Goal: Task Accomplishment & Management: Complete application form

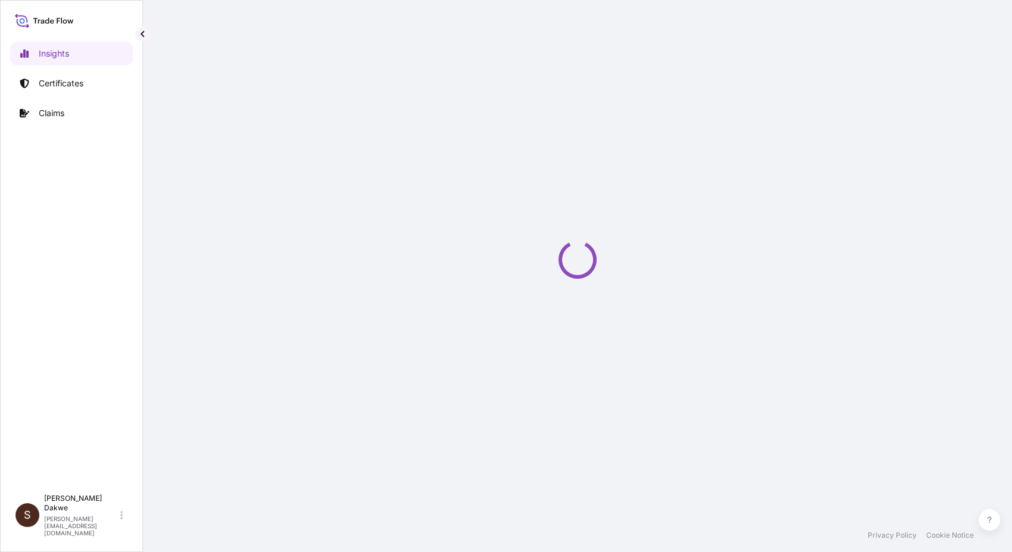
select select "2025"
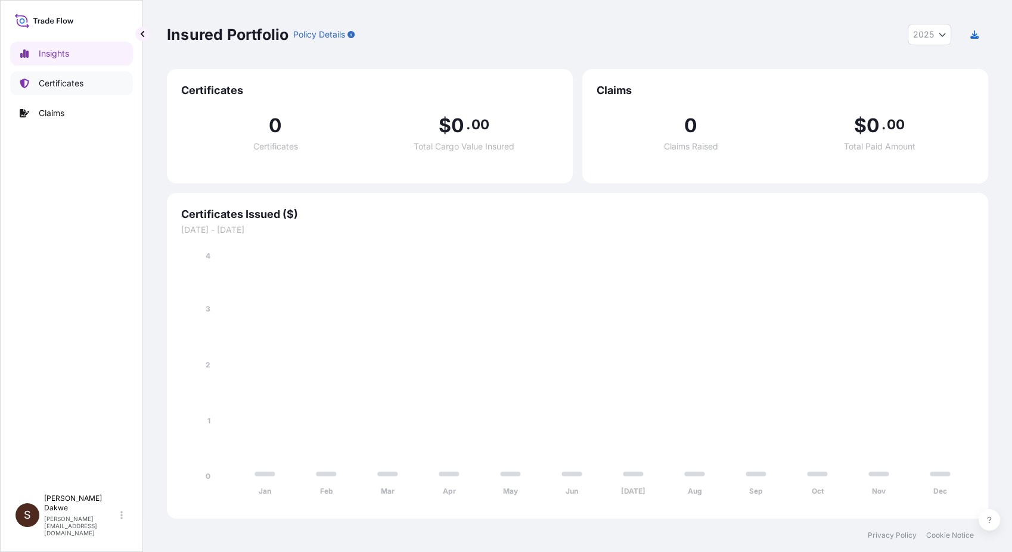
click at [71, 88] on p "Certificates" at bounding box center [61, 83] width 45 height 12
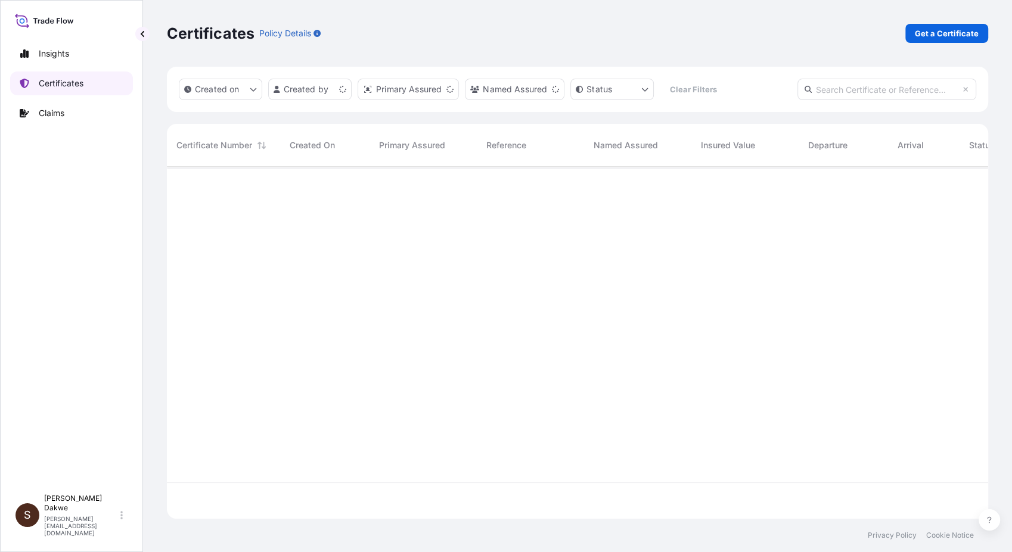
scroll to position [348, 810]
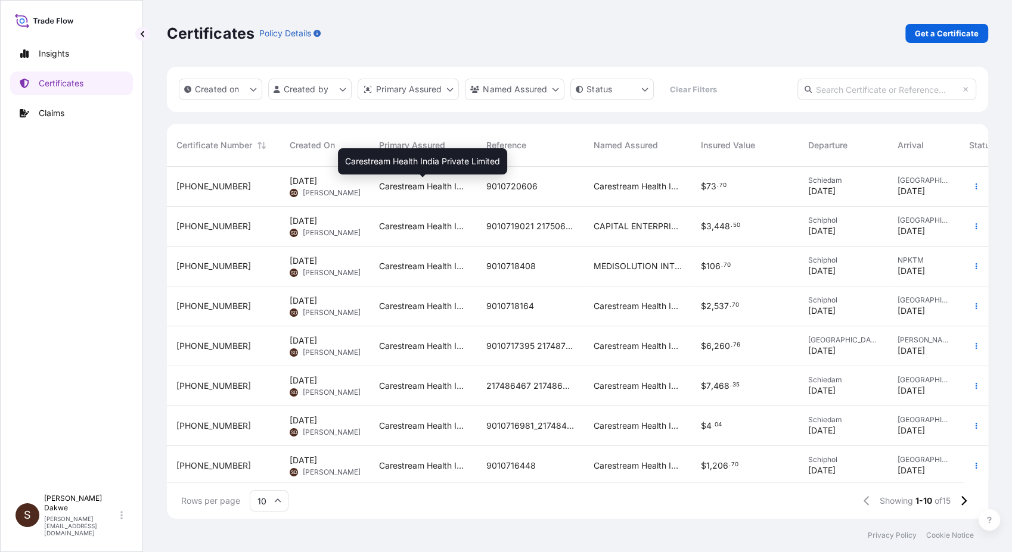
click at [396, 184] on span "Carestream Health India Private Limited" at bounding box center [423, 187] width 88 height 12
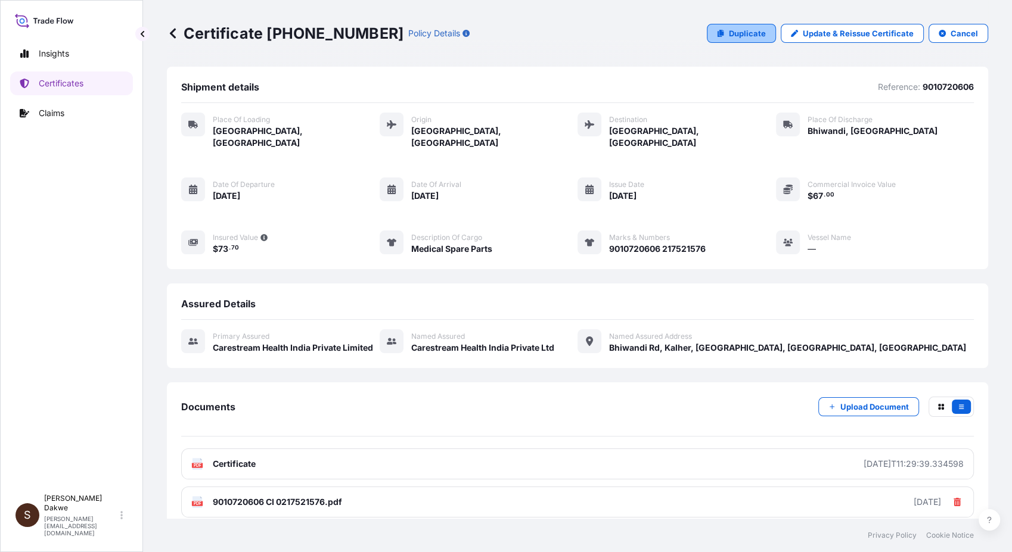
click at [729, 33] on p "Duplicate" at bounding box center [747, 33] width 37 height 12
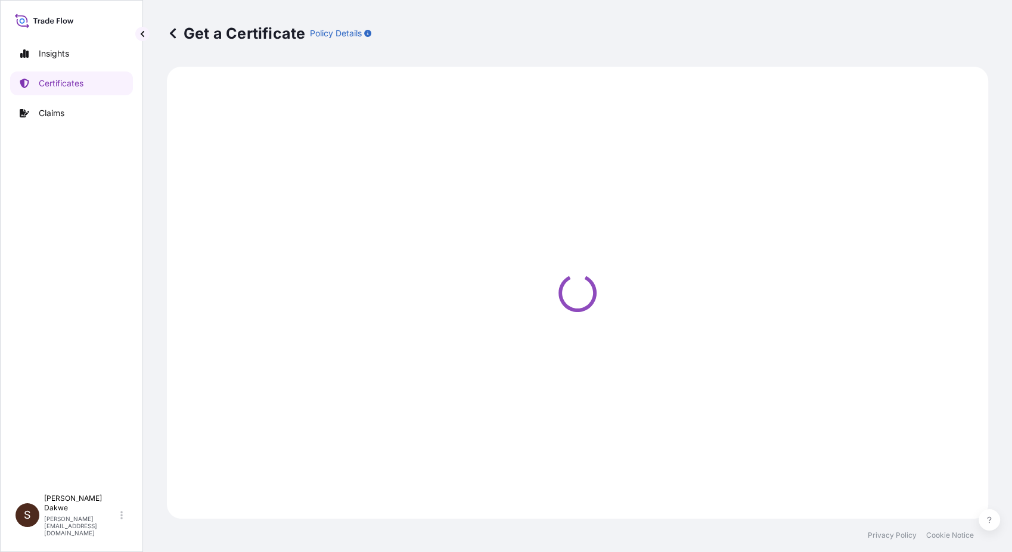
select select "Road / [GEOGRAPHIC_DATA]"
select select "Air"
select select "Road / [GEOGRAPHIC_DATA]"
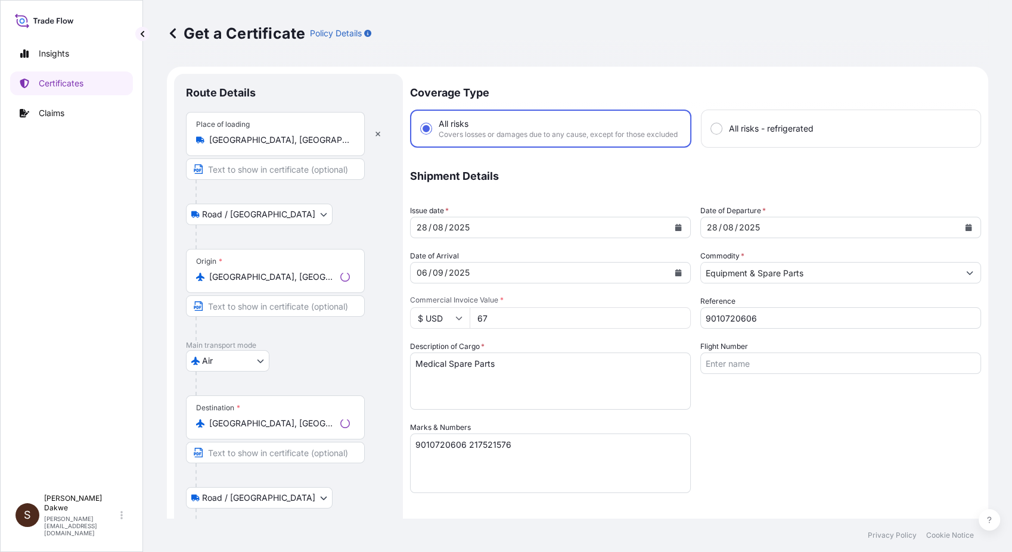
select select "32088"
click at [675, 231] on icon "Calendar" at bounding box center [678, 227] width 7 height 7
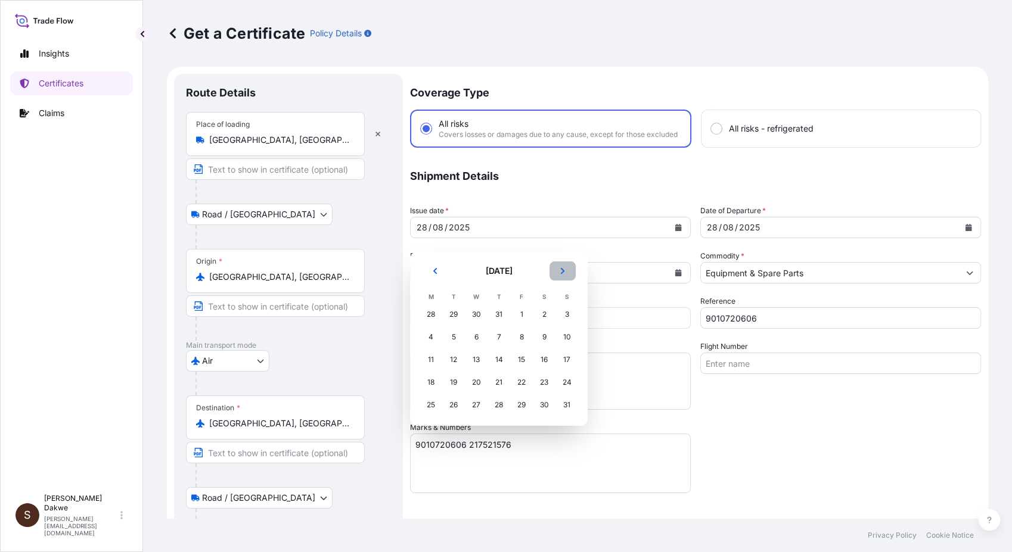
click at [562, 272] on icon "Next" at bounding box center [563, 271] width 4 height 6
click at [500, 338] on div "11" at bounding box center [498, 336] width 21 height 21
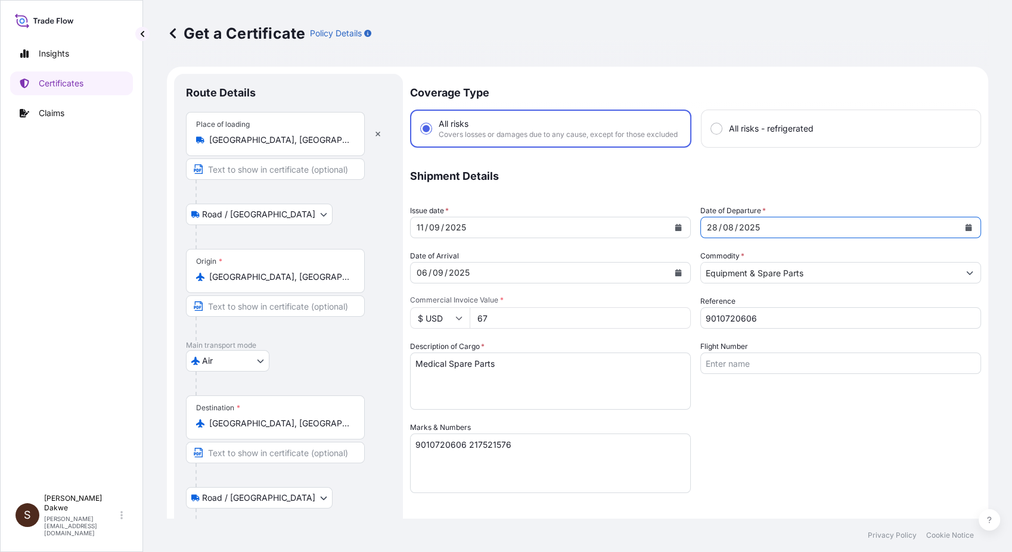
click at [763, 236] on div "[DATE]" at bounding box center [830, 227] width 258 height 21
click at [965, 231] on icon "Calendar" at bounding box center [968, 227] width 7 height 7
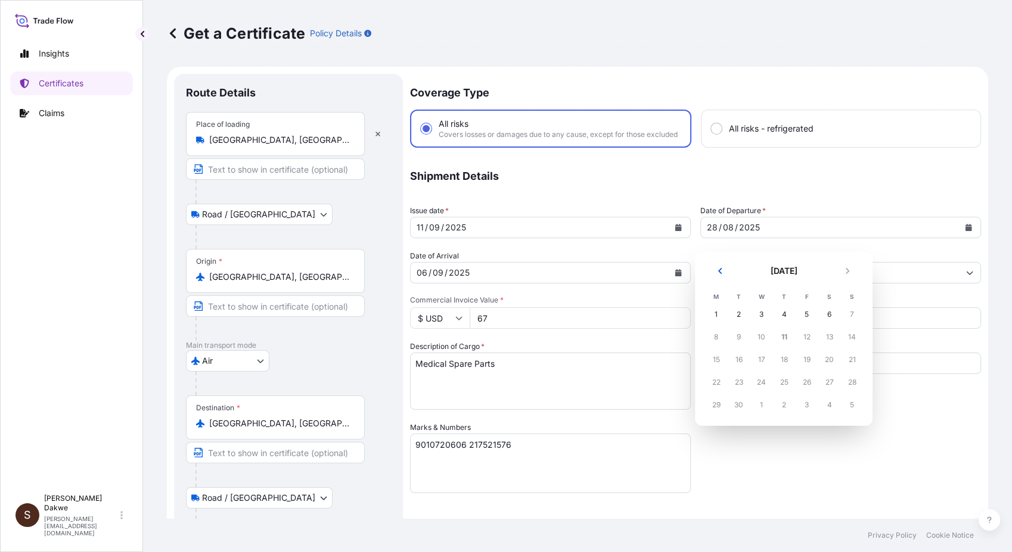
click at [828, 360] on div "20" at bounding box center [828, 359] width 21 height 21
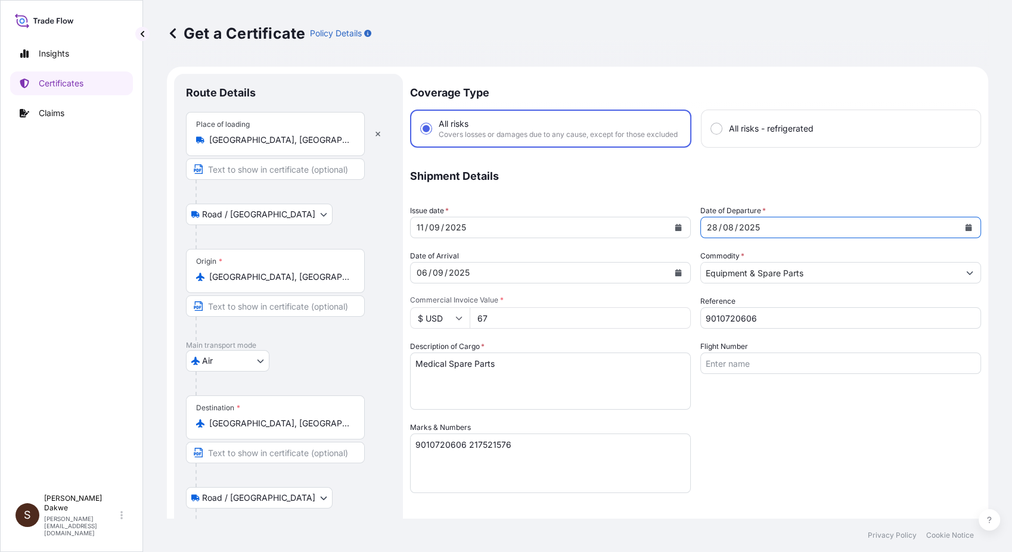
click at [675, 231] on icon "Calendar" at bounding box center [678, 227] width 7 height 7
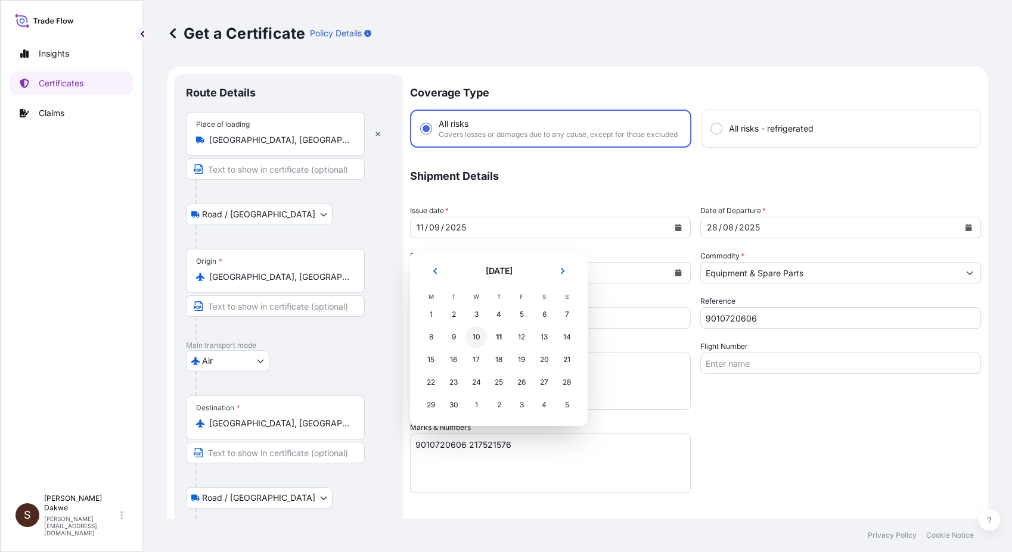
click at [481, 338] on div "10" at bounding box center [475, 336] width 21 height 21
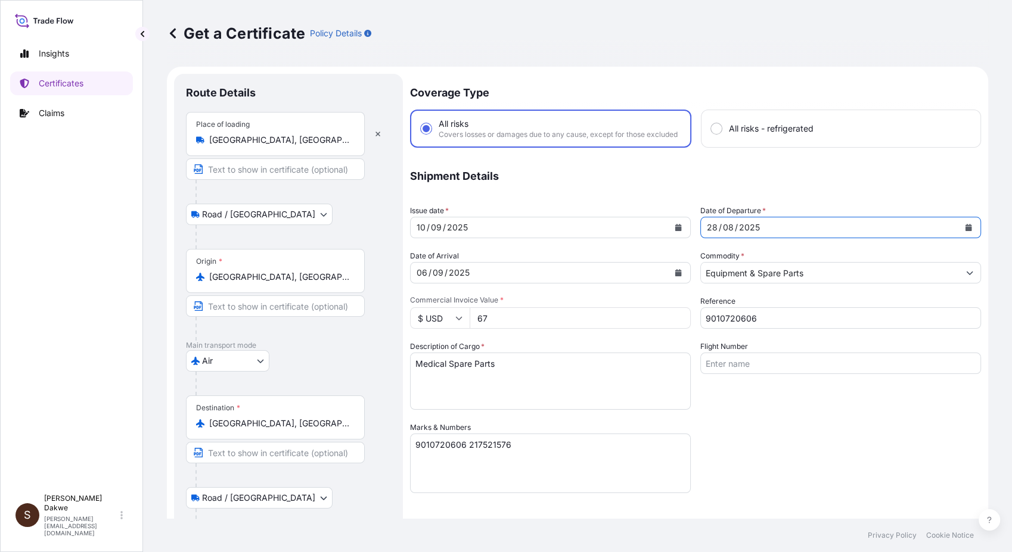
click at [965, 231] on icon "Calendar" at bounding box center [968, 227] width 7 height 7
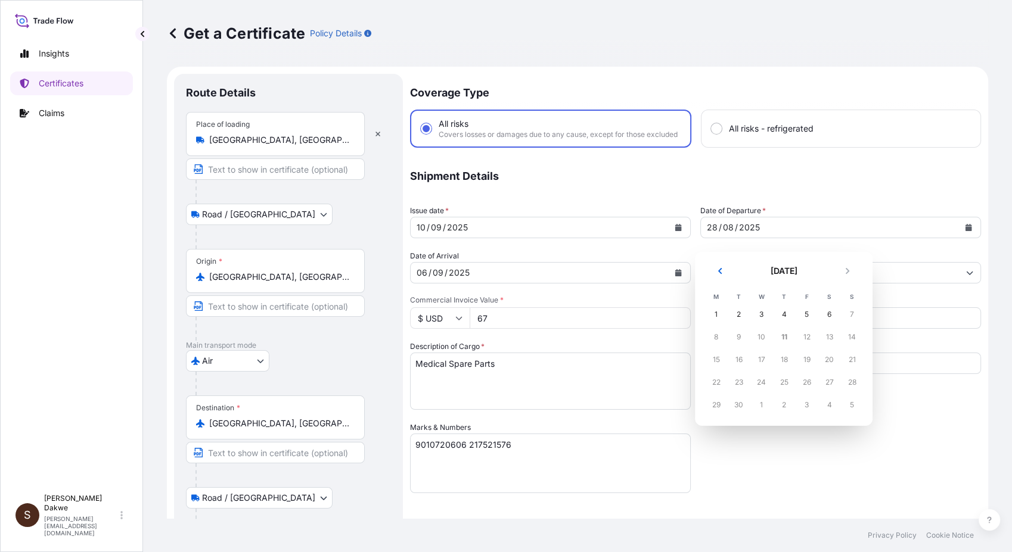
click at [787, 336] on div "11" at bounding box center [783, 336] width 21 height 21
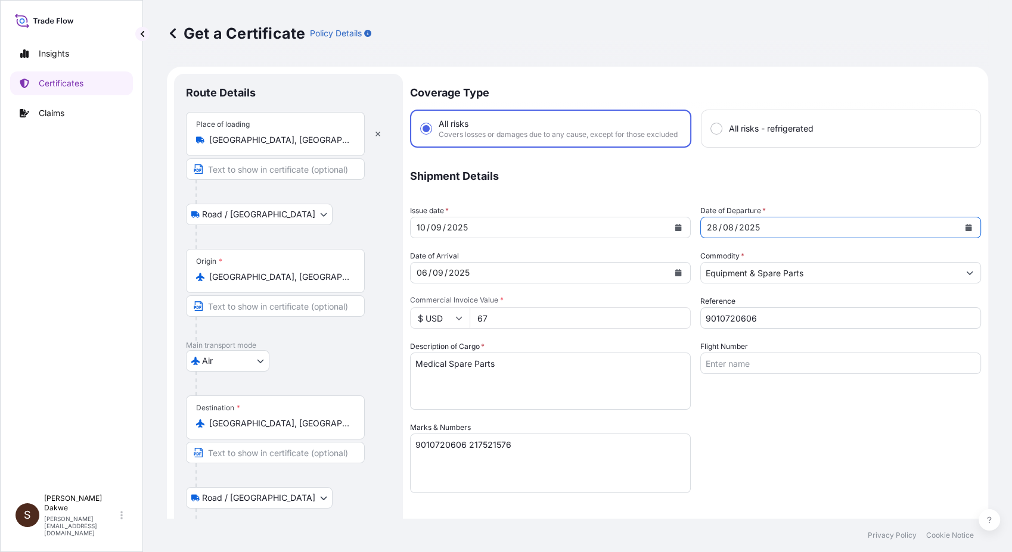
click at [965, 231] on icon "Calendar" at bounding box center [968, 227] width 7 height 7
click at [675, 231] on icon "Calendar" at bounding box center [678, 227] width 7 height 7
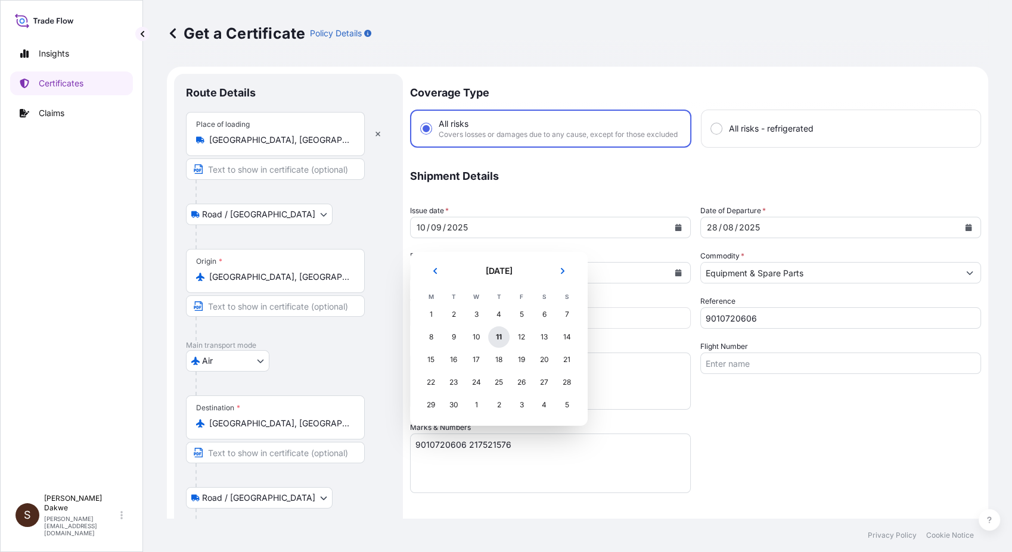
click at [496, 340] on div "11" at bounding box center [498, 336] width 21 height 21
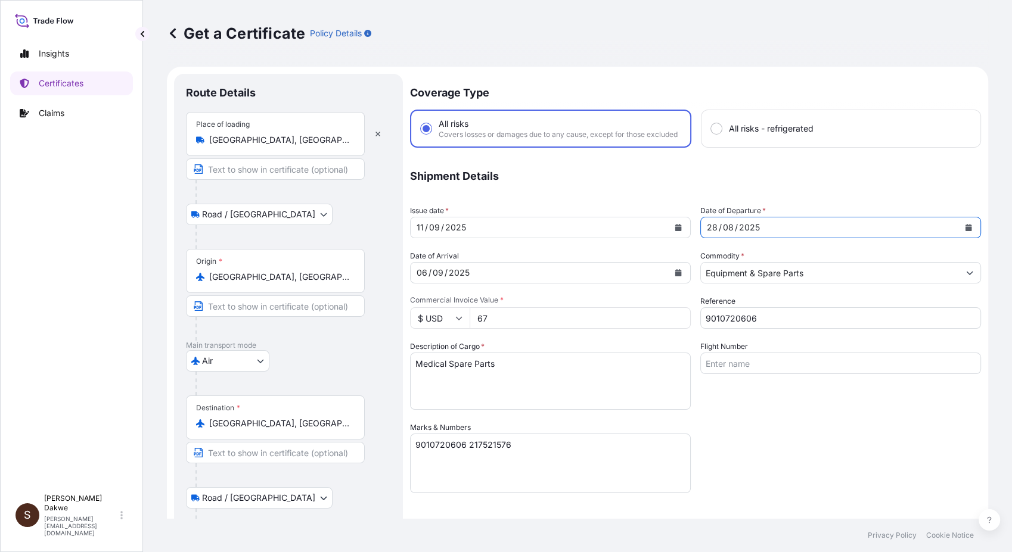
click at [754, 235] on div "2025" at bounding box center [749, 227] width 23 height 14
click at [707, 238] on div "[DATE]" at bounding box center [830, 227] width 258 height 21
click at [965, 231] on icon "Calendar" at bounding box center [968, 227] width 7 height 7
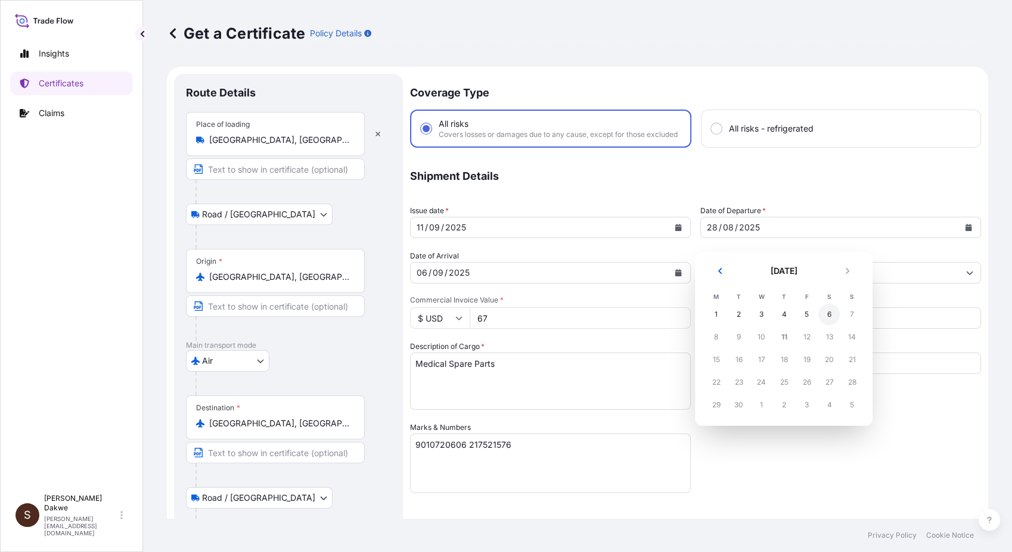
click at [831, 317] on div "6" at bounding box center [828, 314] width 21 height 21
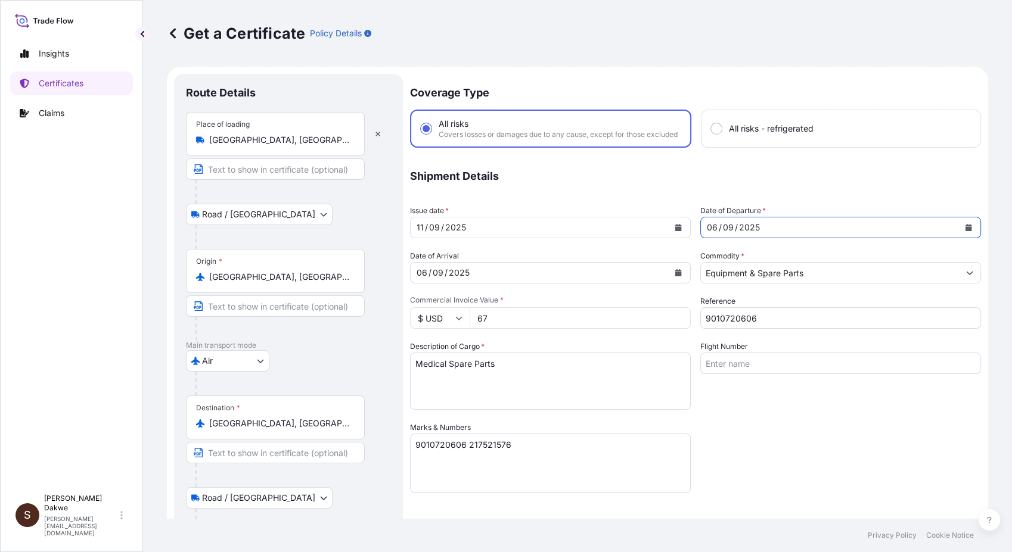
click at [675, 231] on icon "Calendar" at bounding box center [678, 227] width 7 height 7
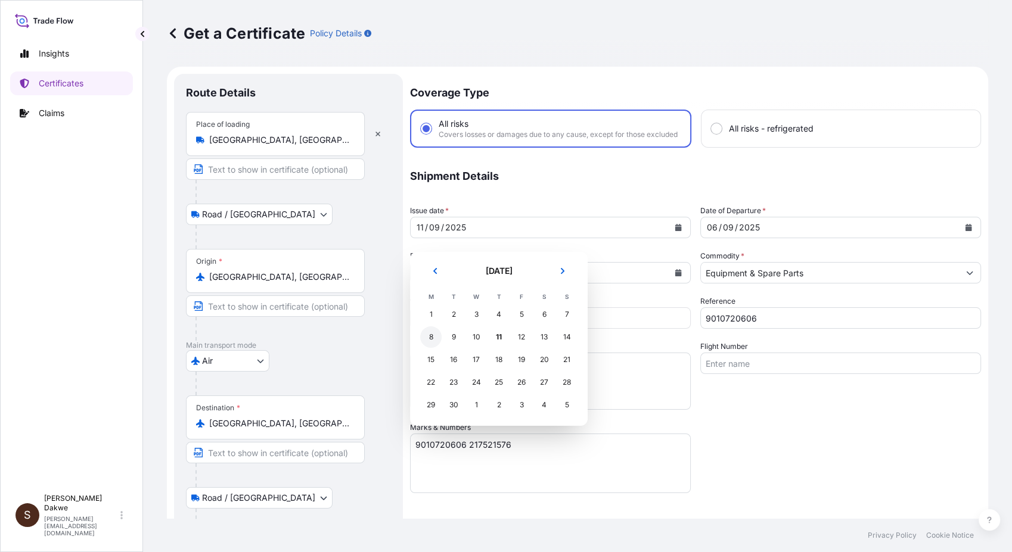
click at [429, 339] on div "8" at bounding box center [430, 336] width 21 height 21
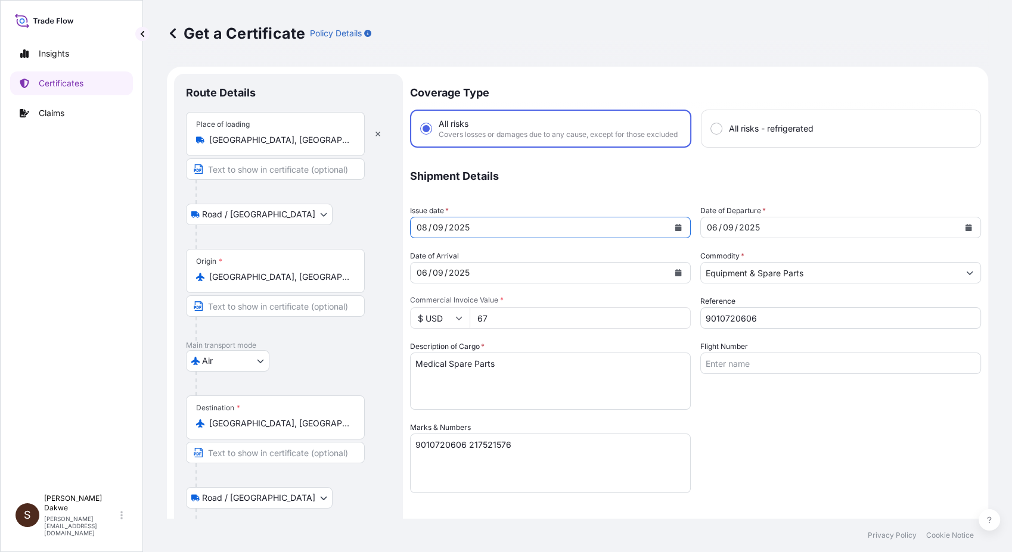
click at [844, 234] on div "[DATE]" at bounding box center [830, 227] width 258 height 21
click at [965, 231] on icon "Calendar" at bounding box center [968, 227] width 7 height 7
click at [675, 231] on icon "Calendar" at bounding box center [678, 227] width 7 height 7
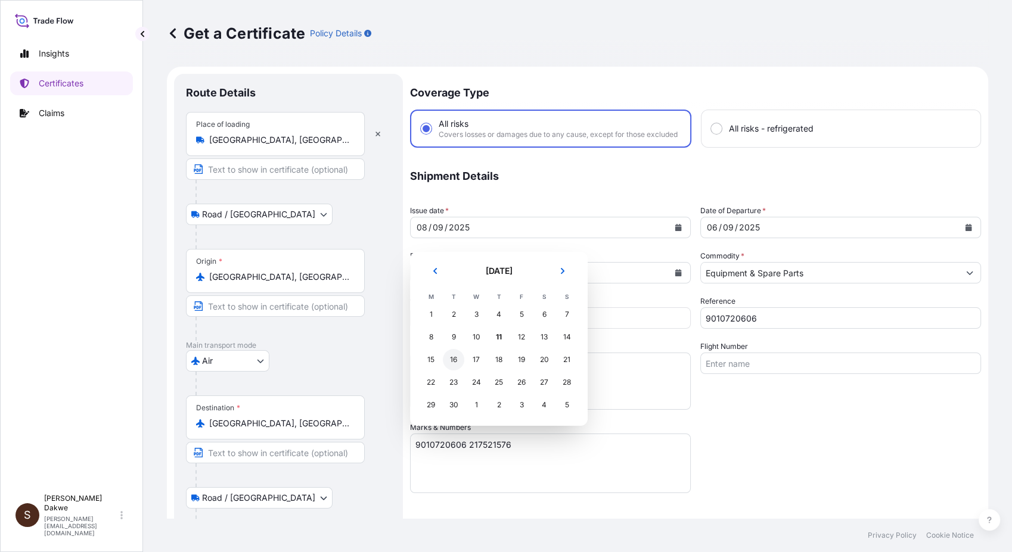
click at [451, 359] on div "16" at bounding box center [453, 359] width 21 height 21
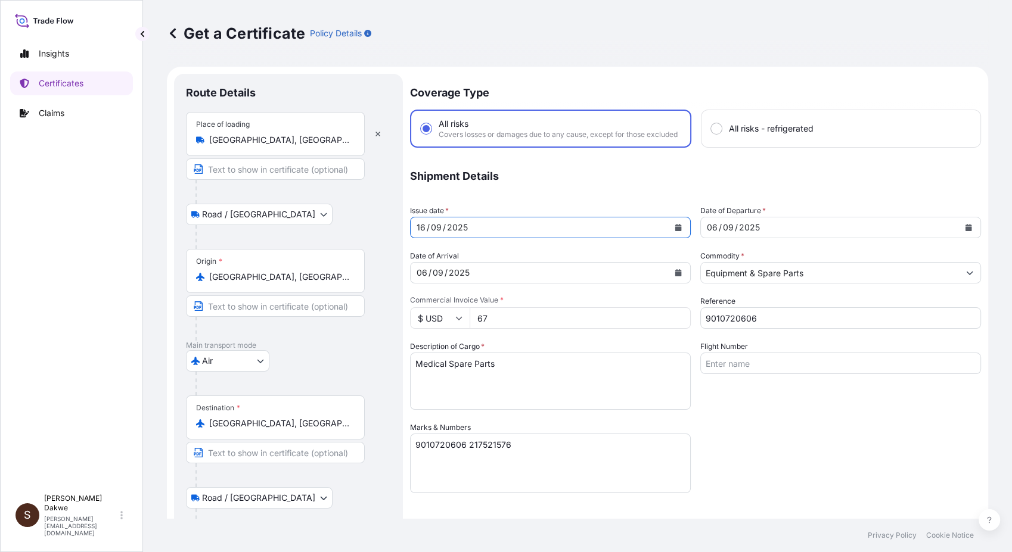
click at [965, 231] on icon "Calendar" at bounding box center [968, 227] width 7 height 7
click at [675, 276] on icon "Calendar" at bounding box center [678, 272] width 7 height 7
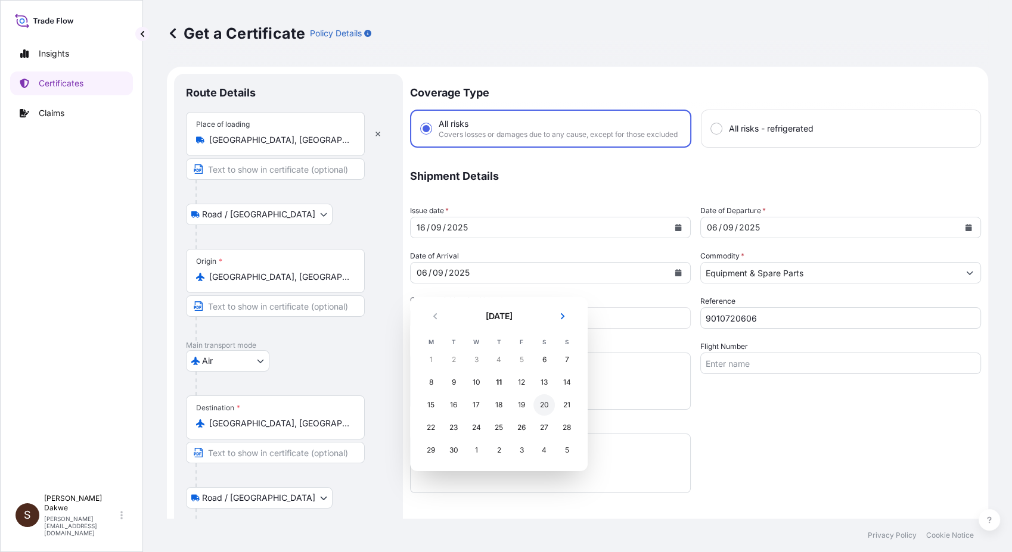
click at [545, 402] on div "20" at bounding box center [543, 404] width 21 height 21
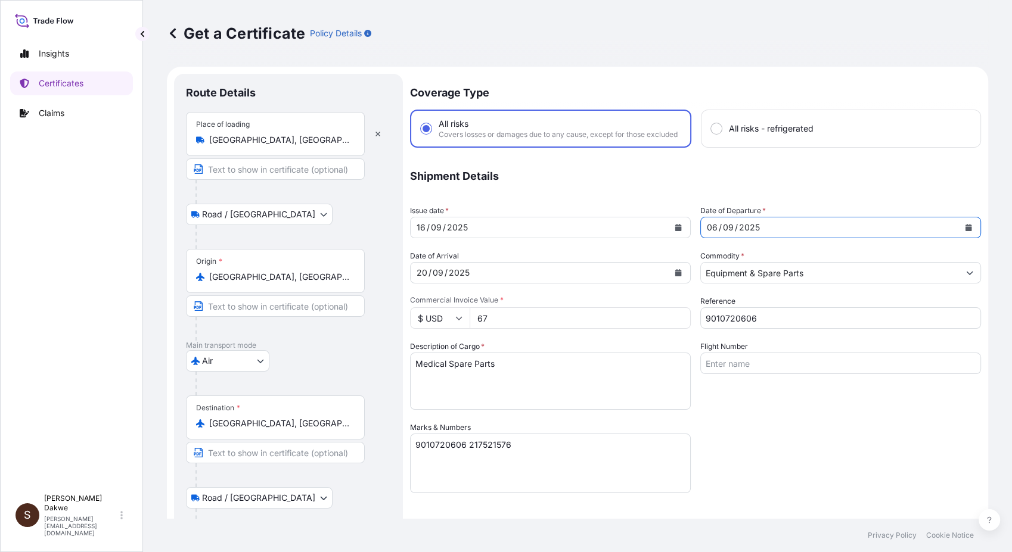
click at [963, 237] on button "Calendar" at bounding box center [968, 227] width 19 height 19
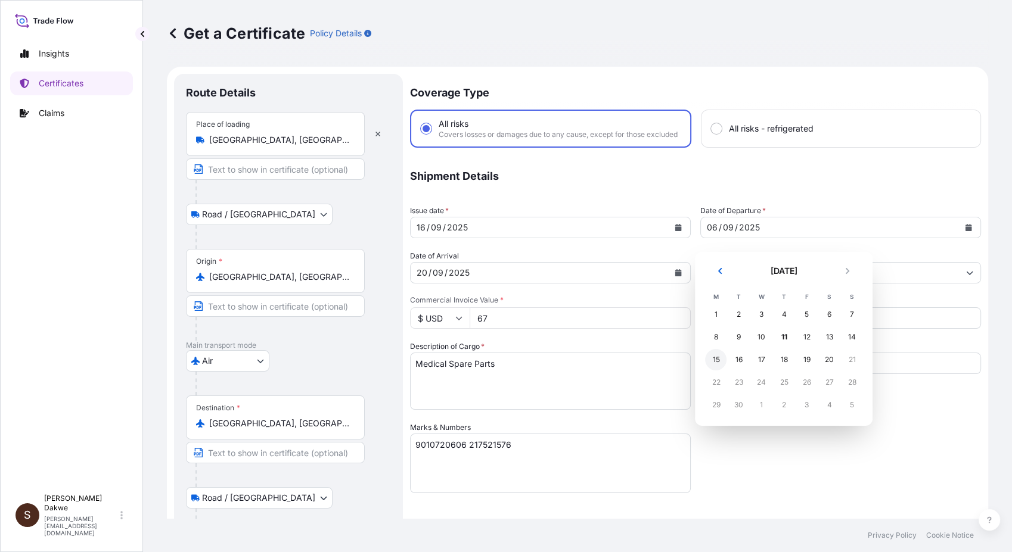
click at [716, 361] on div "15" at bounding box center [715, 359] width 21 height 21
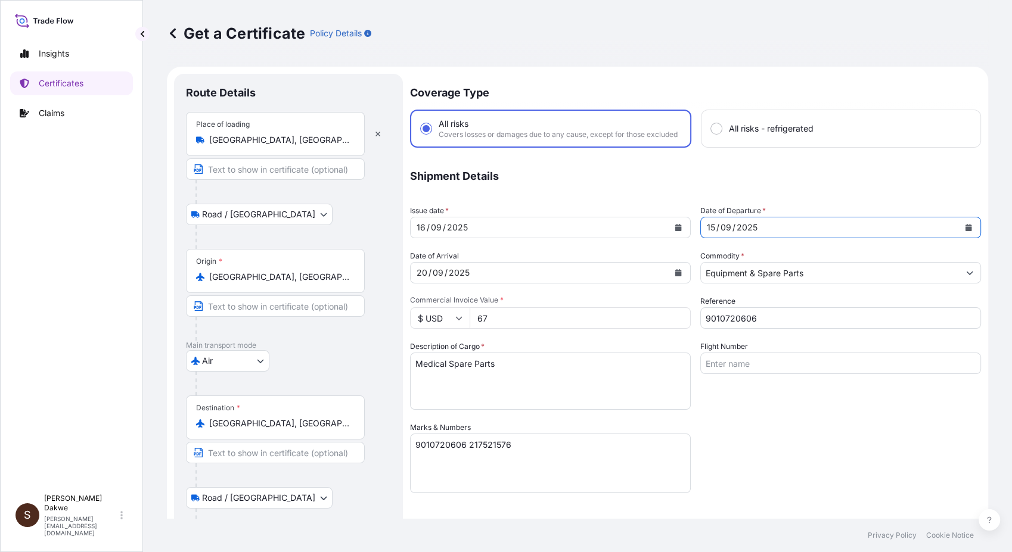
click at [676, 276] on icon "Calendar" at bounding box center [678, 272] width 7 height 7
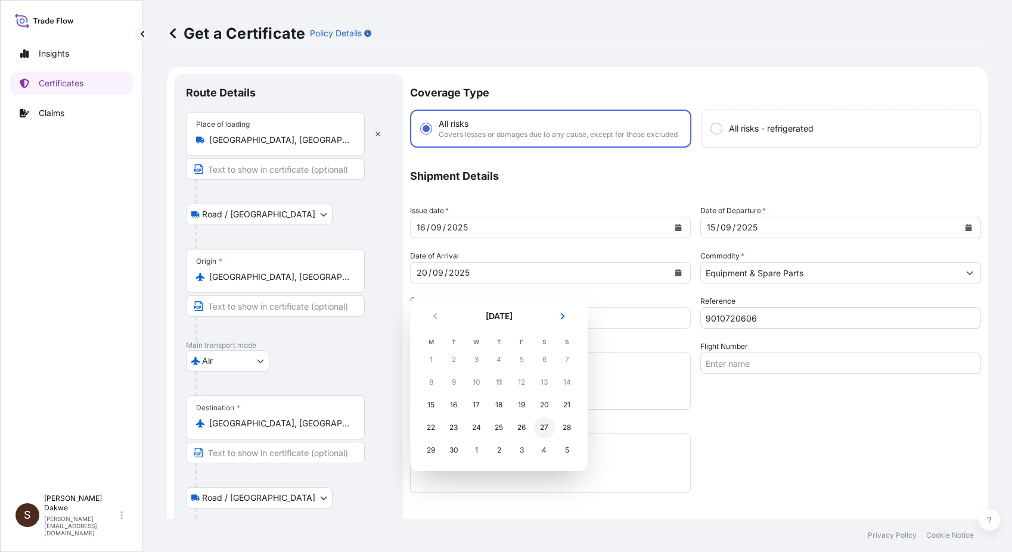
click at [540, 428] on div "27" at bounding box center [543, 427] width 21 height 21
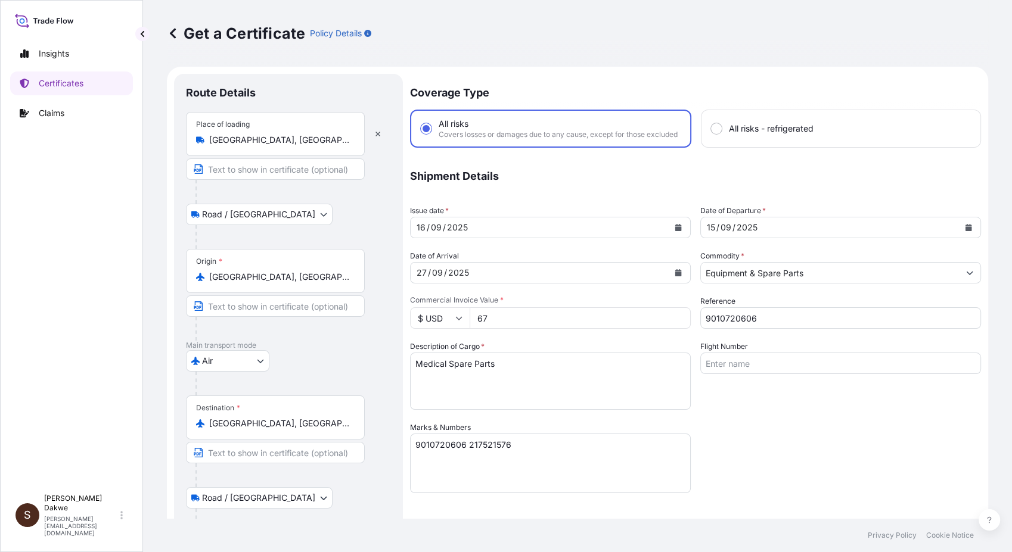
click at [848, 179] on p "Shipment Details" at bounding box center [695, 176] width 571 height 33
drag, startPoint x: 503, startPoint y: 327, endPoint x: 469, endPoint y: 331, distance: 33.6
click at [469, 329] on input "67" at bounding box center [579, 317] width 221 height 21
type input "540"
click at [901, 440] on div "Coverage Type All risks Covers losses or damages due to any cause, except for t…" at bounding box center [695, 378] width 571 height 608
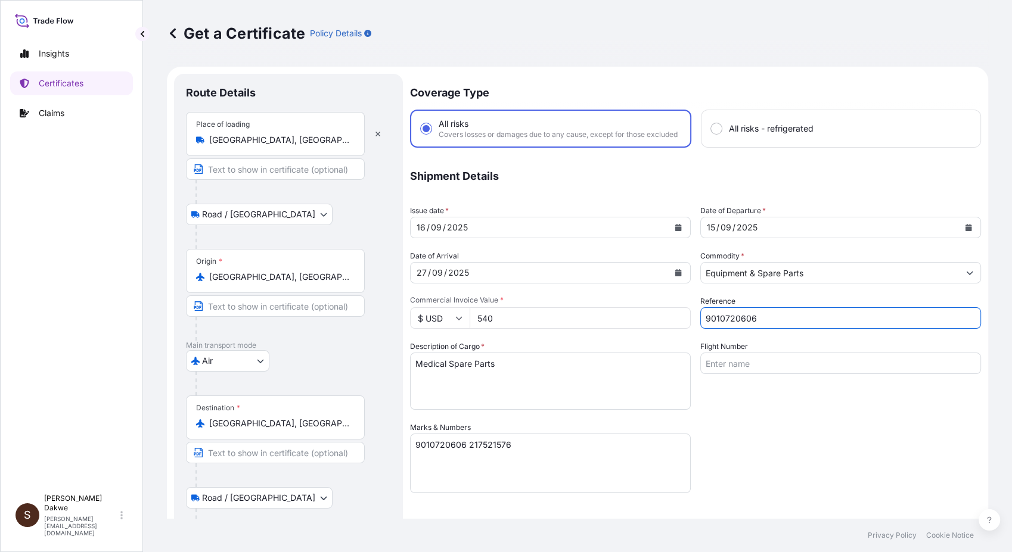
drag, startPoint x: 775, startPoint y: 326, endPoint x: 672, endPoint y: 327, distance: 102.5
click at [672, 327] on div "Coverage Type All risks Covers losses or damages due to any cause, except for t…" at bounding box center [695, 378] width 571 height 608
paste input "1151"
type input "9010721151"
drag, startPoint x: 524, startPoint y: 453, endPoint x: 403, endPoint y: 457, distance: 121.0
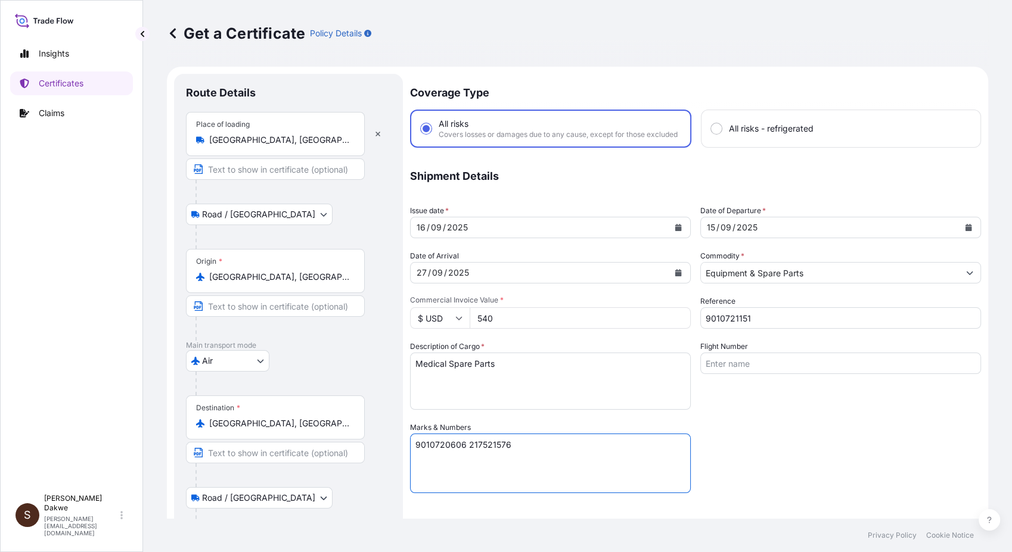
click at [403, 457] on form "Route Details Place of loading [GEOGRAPHIC_DATA], [GEOGRAPHIC_DATA] Road / [GEO…" at bounding box center [577, 395] width 821 height 656
paste textarea "1151"
paste textarea "217527115"
paste textarea "217528337"
type textarea "9010721151 217527115 217528337"
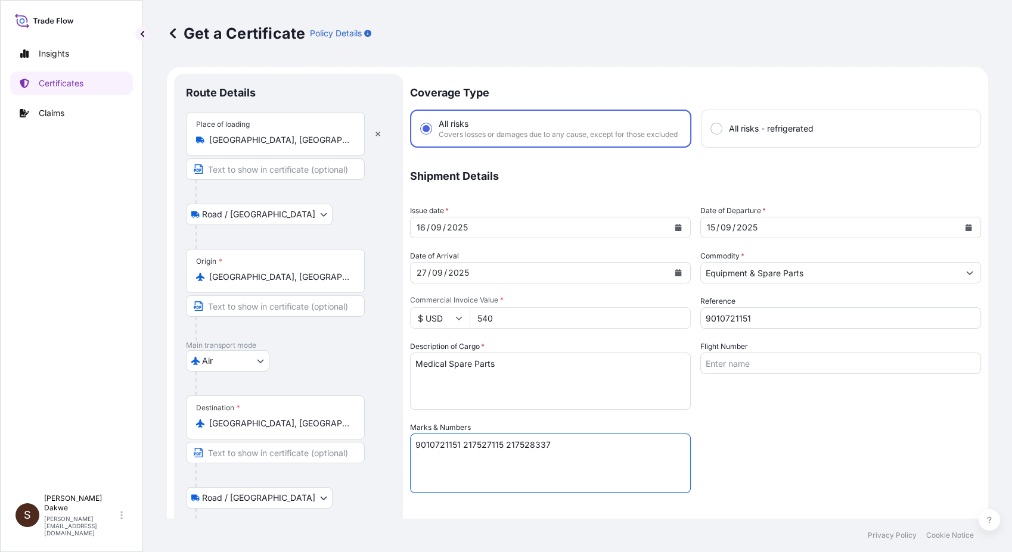
click at [813, 440] on div "Coverage Type All risks Covers losses or damages due to any cause, except for t…" at bounding box center [695, 378] width 571 height 608
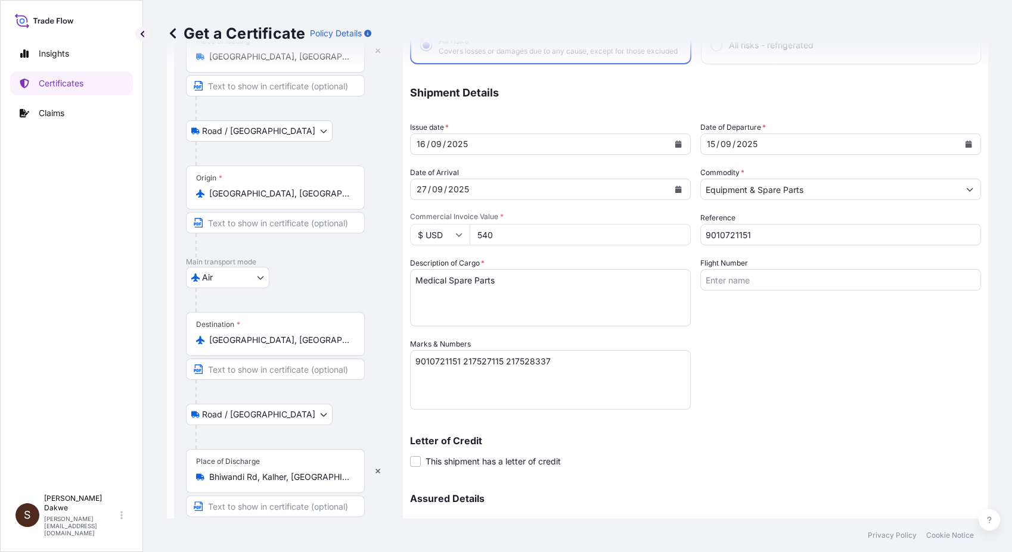
scroll to position [80, 0]
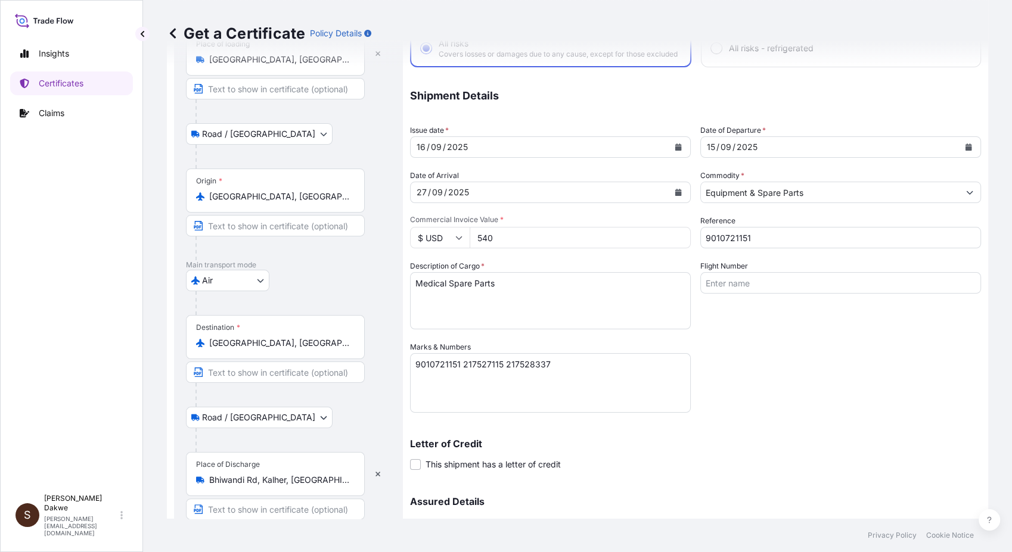
click at [676, 151] on icon "Calendar" at bounding box center [677, 147] width 7 height 7
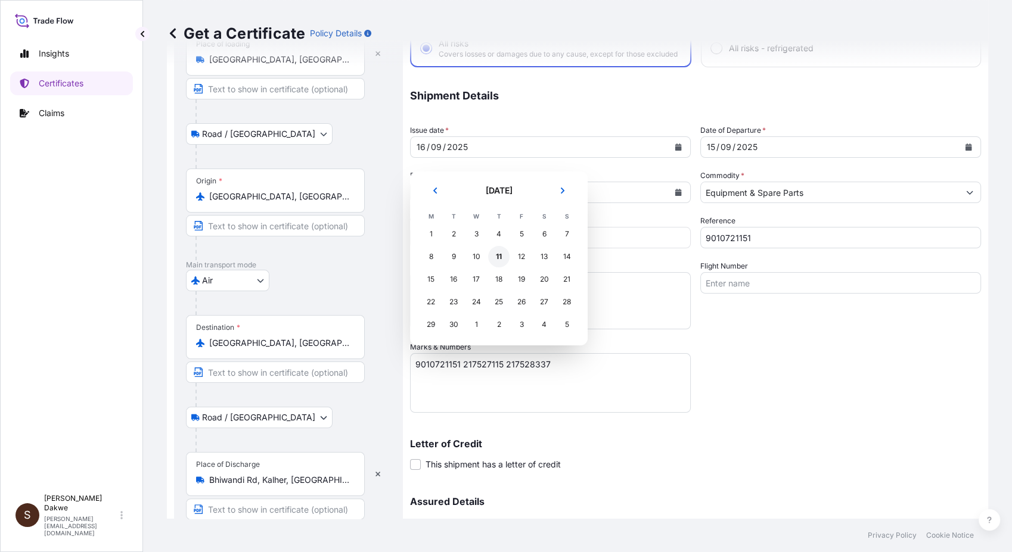
click at [497, 259] on div "11" at bounding box center [498, 256] width 21 height 21
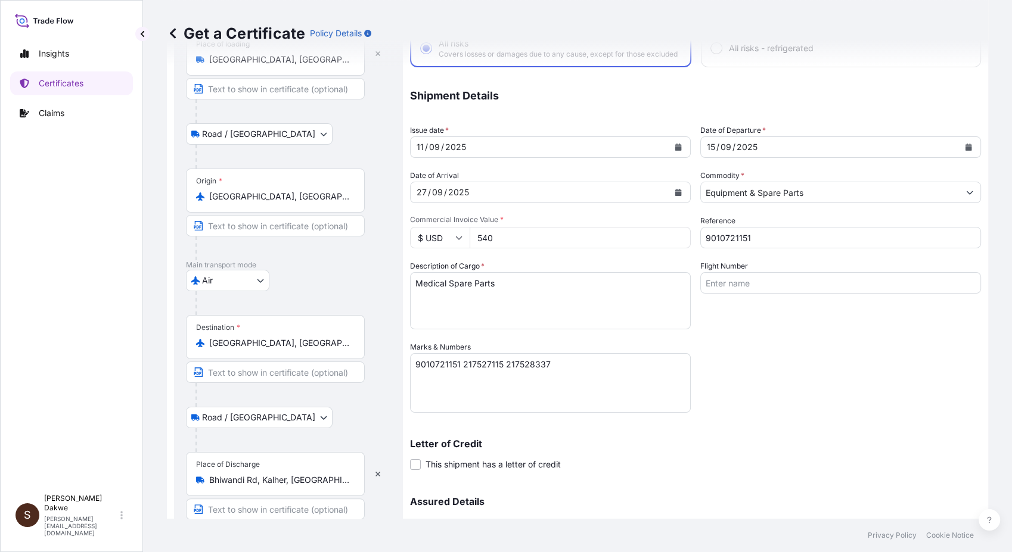
click at [877, 384] on div "Coverage Type All risks Covers losses or damages due to any cause, except for t…" at bounding box center [695, 297] width 571 height 608
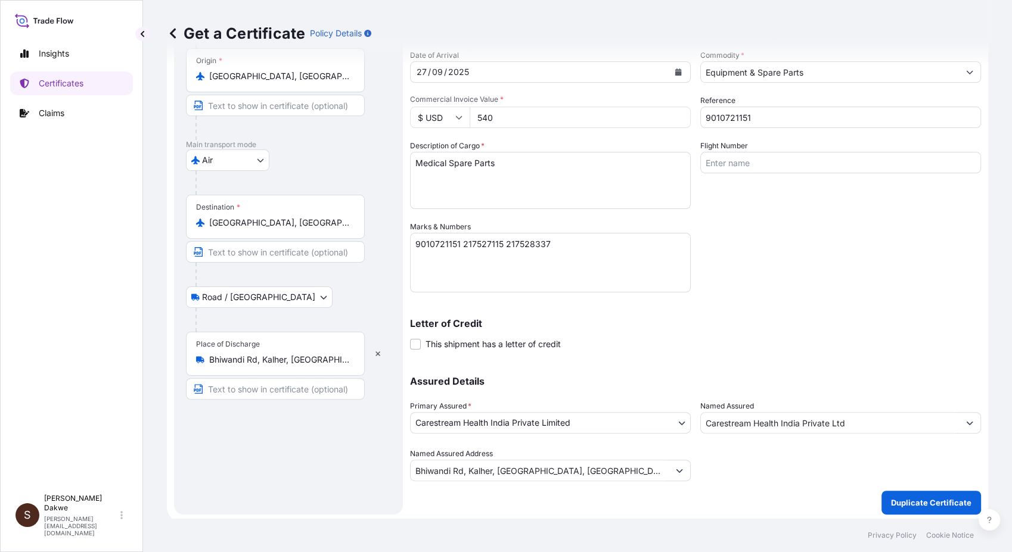
scroll to position [213, 0]
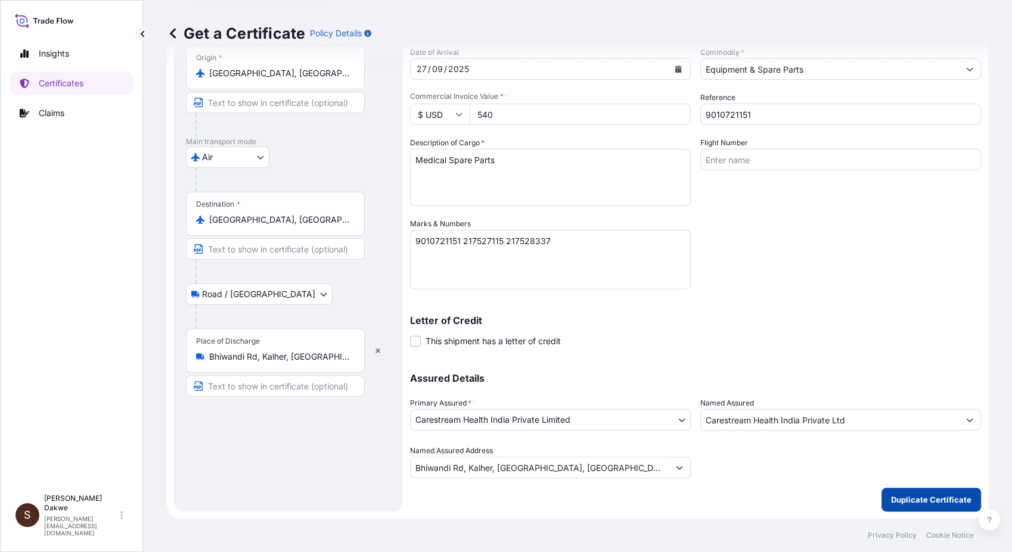
click at [923, 503] on p "Duplicate Certificate" at bounding box center [931, 500] width 80 height 12
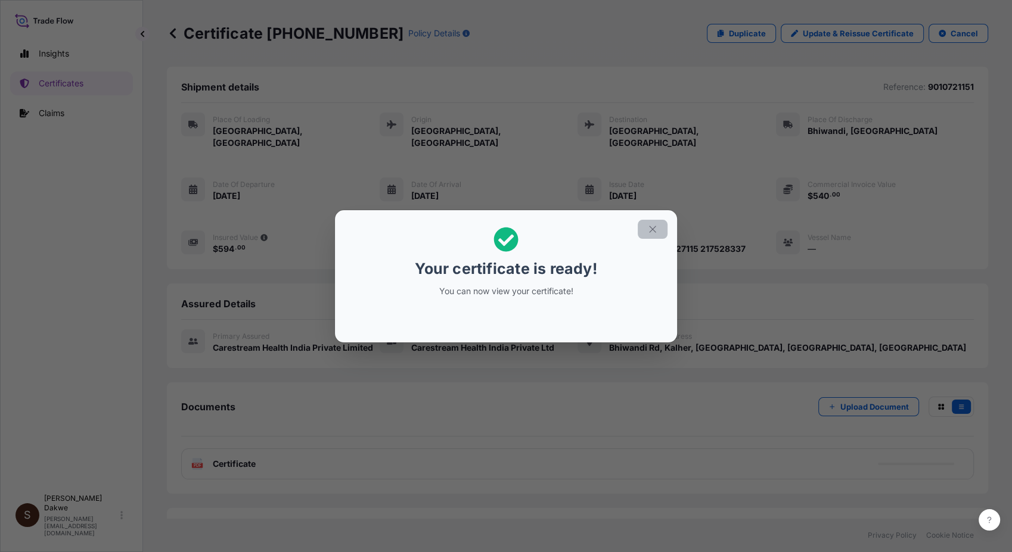
click at [653, 229] on icon "button" at bounding box center [652, 229] width 11 height 11
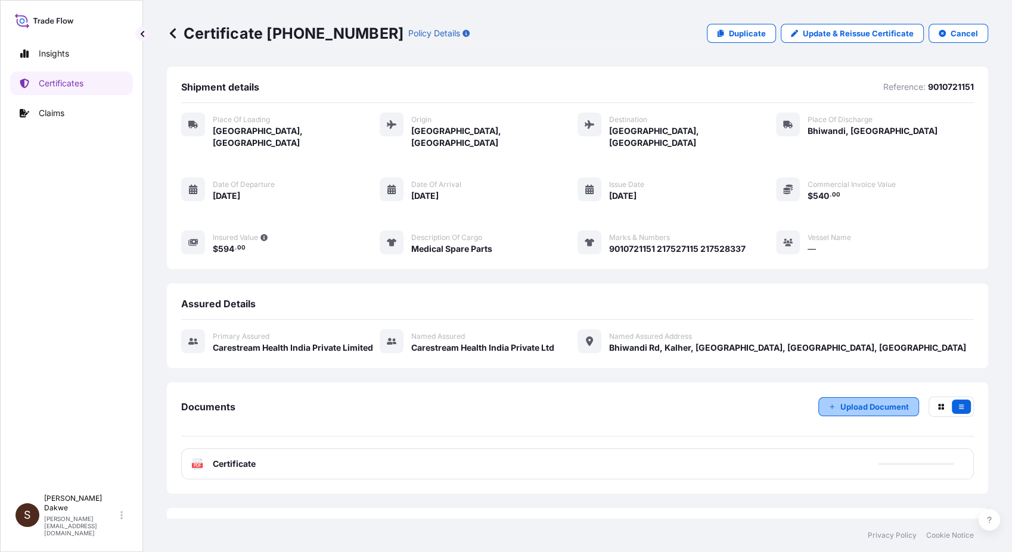
click at [864, 401] on p "Upload Document" at bounding box center [874, 407] width 69 height 12
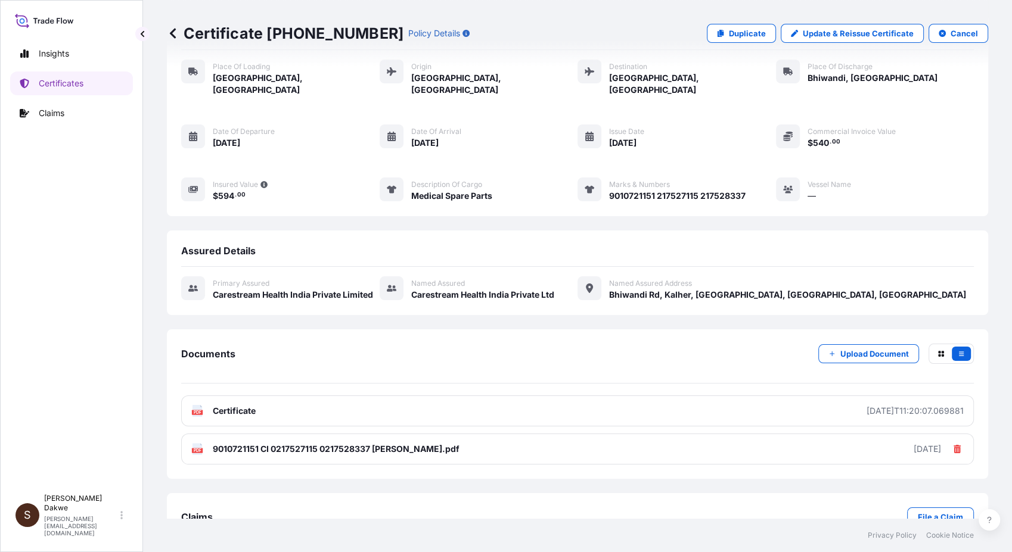
scroll to position [75, 0]
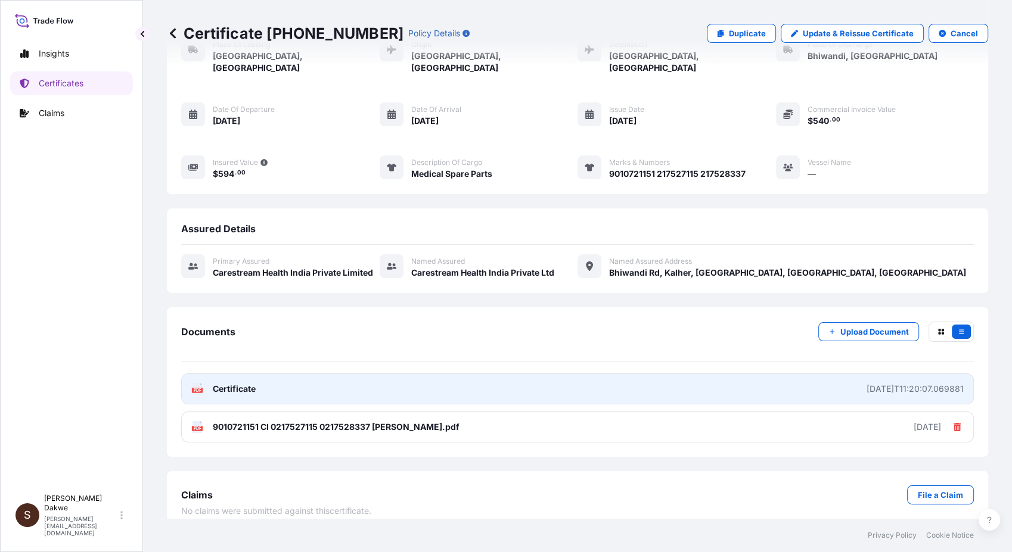
click at [639, 378] on link "PDF Certificate [DATE]T11:20:07.069881" at bounding box center [577, 389] width 792 height 31
